Goal: Information Seeking & Learning: Understand process/instructions

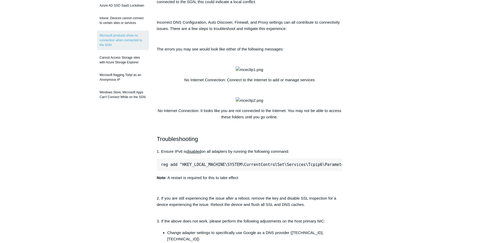
scroll to position [105, 0]
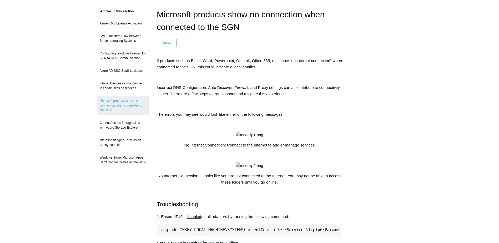
scroll to position [26, 0]
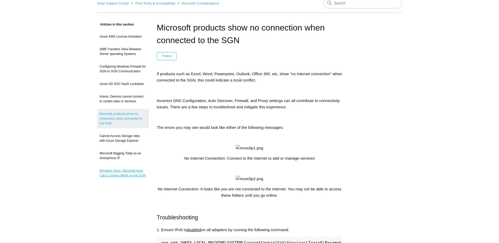
click at [138, 175] on link "Windows Store, Microsoft Apps Can't Connect While on the SGN" at bounding box center [123, 173] width 52 height 15
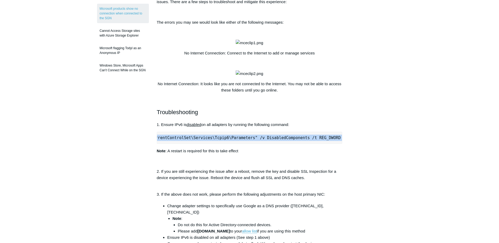
scroll to position [0, 94]
drag, startPoint x: 160, startPoint y: 165, endPoint x: 346, endPoint y: 160, distance: 186.2
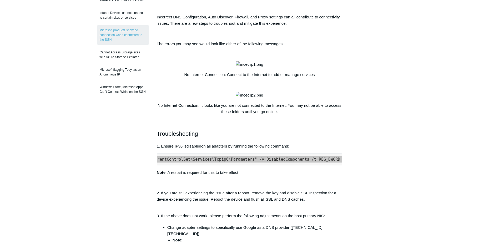
scroll to position [96, 0]
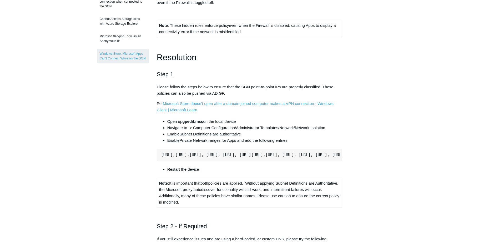
scroll to position [158, 0]
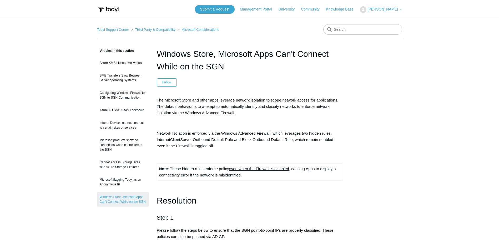
scroll to position [131, 0]
